Goal: Navigation & Orientation: Find specific page/section

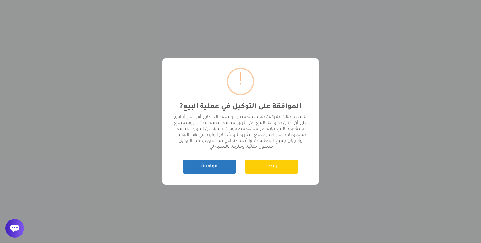
click at [228, 170] on button "موافقة" at bounding box center [209, 167] width 53 height 14
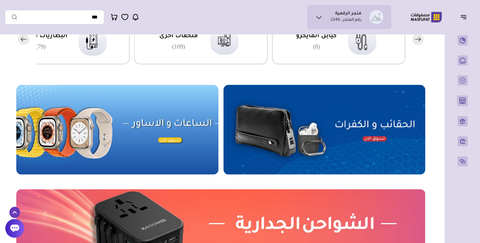
scroll to position [195, 0]
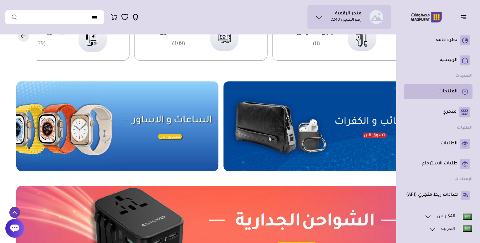
click at [446, 92] on p "المنتجات" at bounding box center [448, 92] width 19 height 6
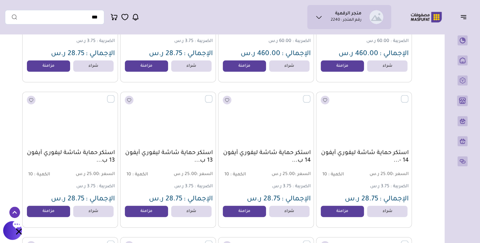
scroll to position [24252, 0]
